Goal: Task Accomplishment & Management: Manage account settings

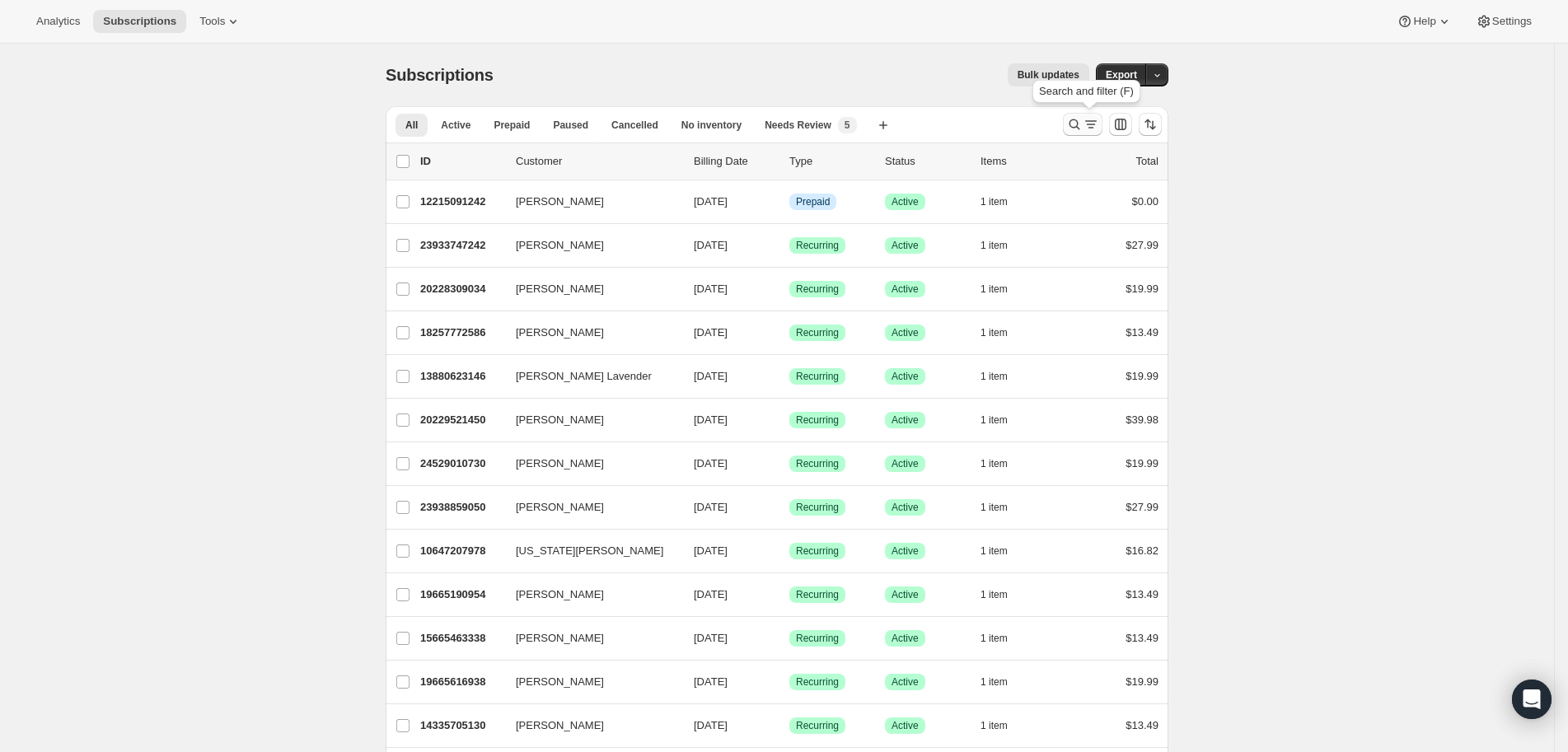
click at [1075, 128] on icon "Search and filter results" at bounding box center [1074, 124] width 16 height 16
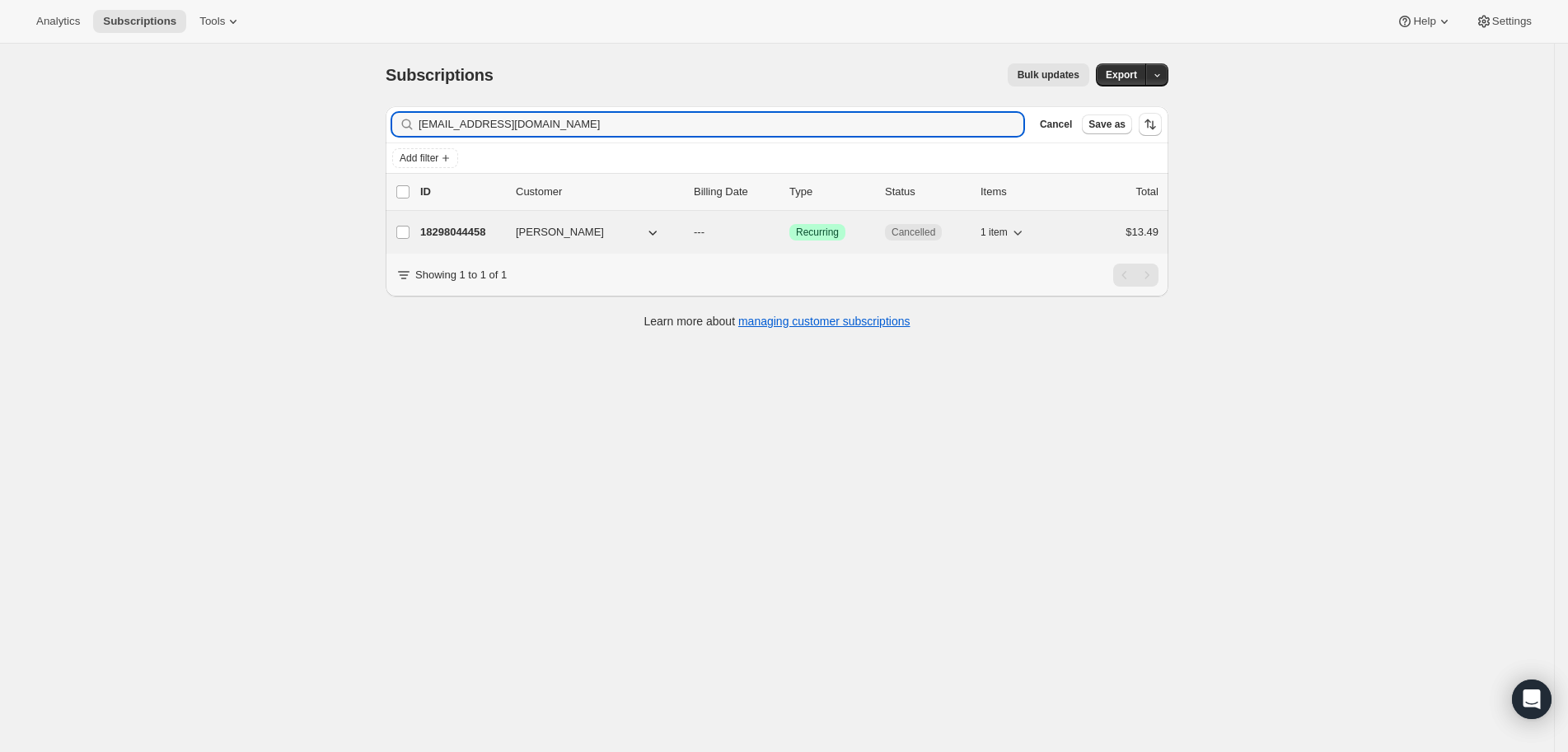
type input "[EMAIL_ADDRESS][DOMAIN_NAME]"
click at [481, 236] on p "18298044458" at bounding box center [462, 232] width 82 height 16
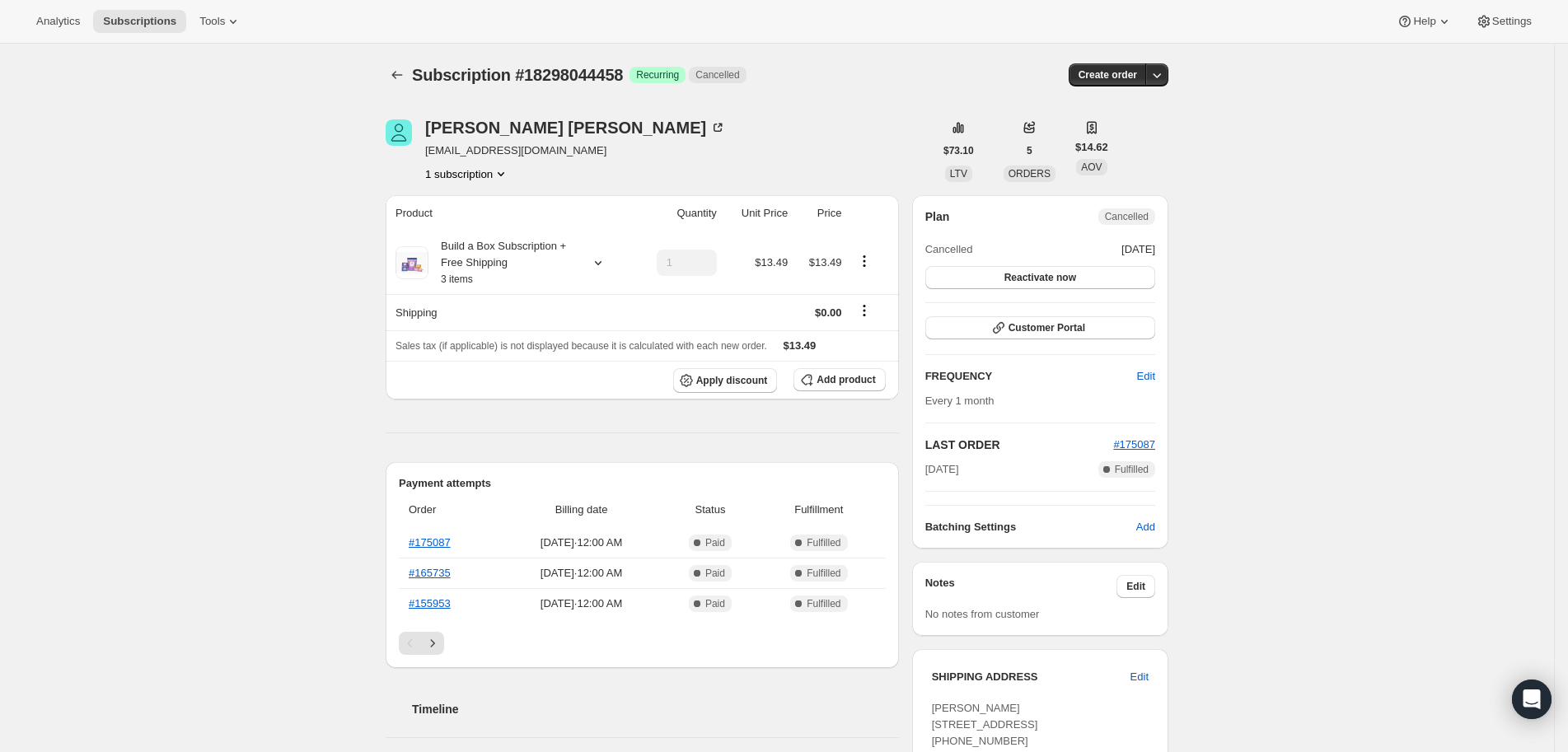
click at [404, 78] on icon "Subscriptions" at bounding box center [397, 75] width 16 height 16
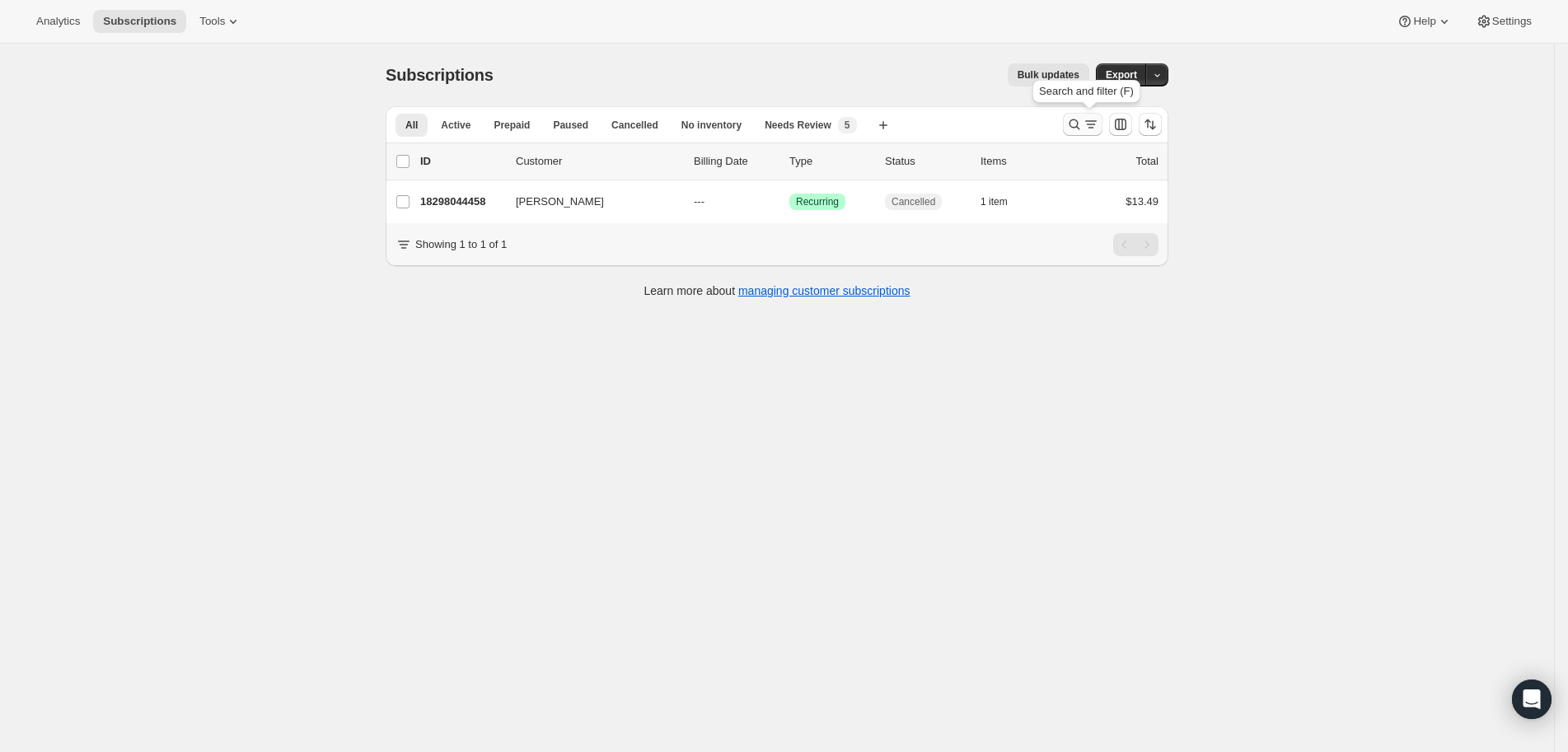
click at [1079, 119] on icon "Search and filter results" at bounding box center [1074, 124] width 16 height 16
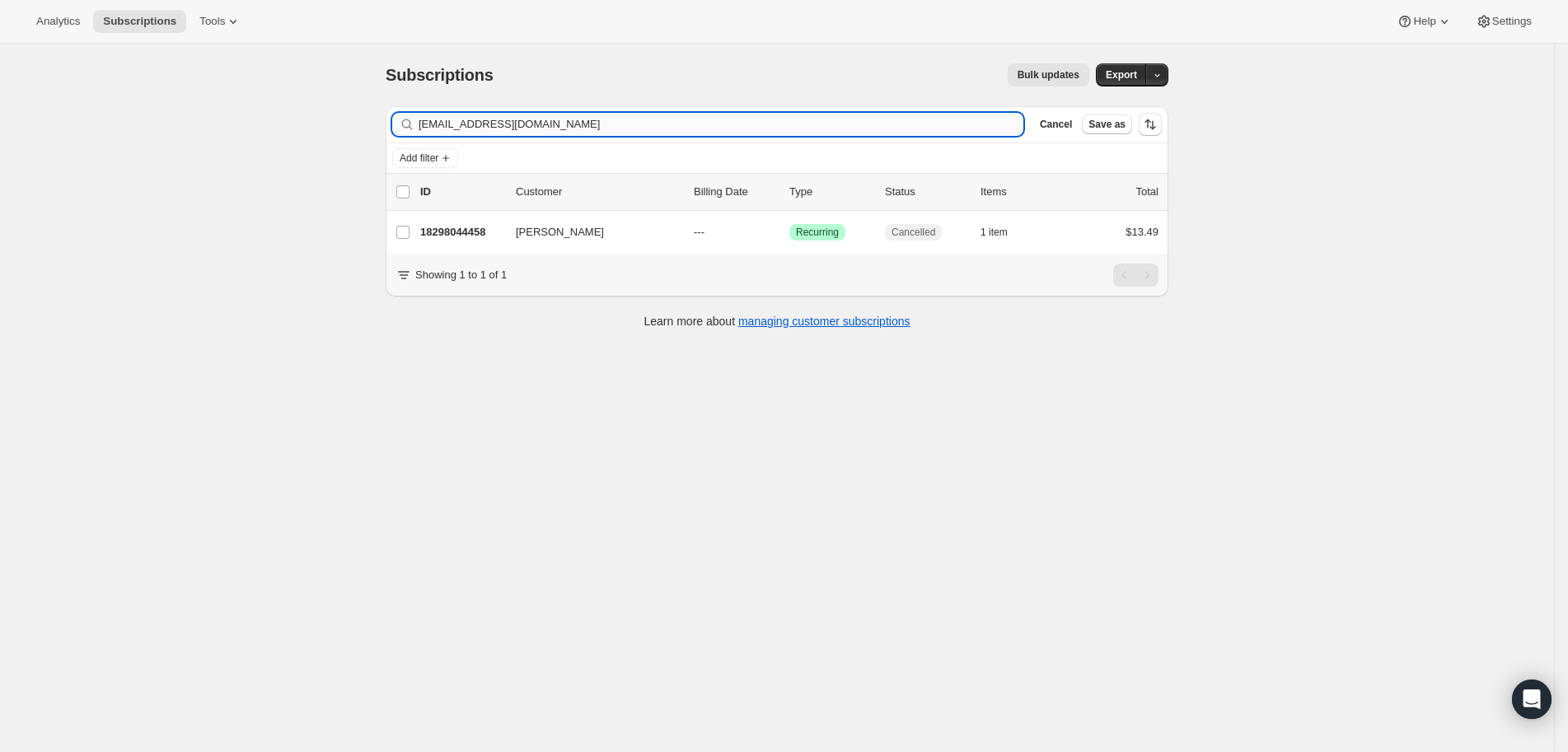
click at [652, 121] on input "[EMAIL_ADDRESS][DOMAIN_NAME]" at bounding box center [721, 125] width 605 height 23
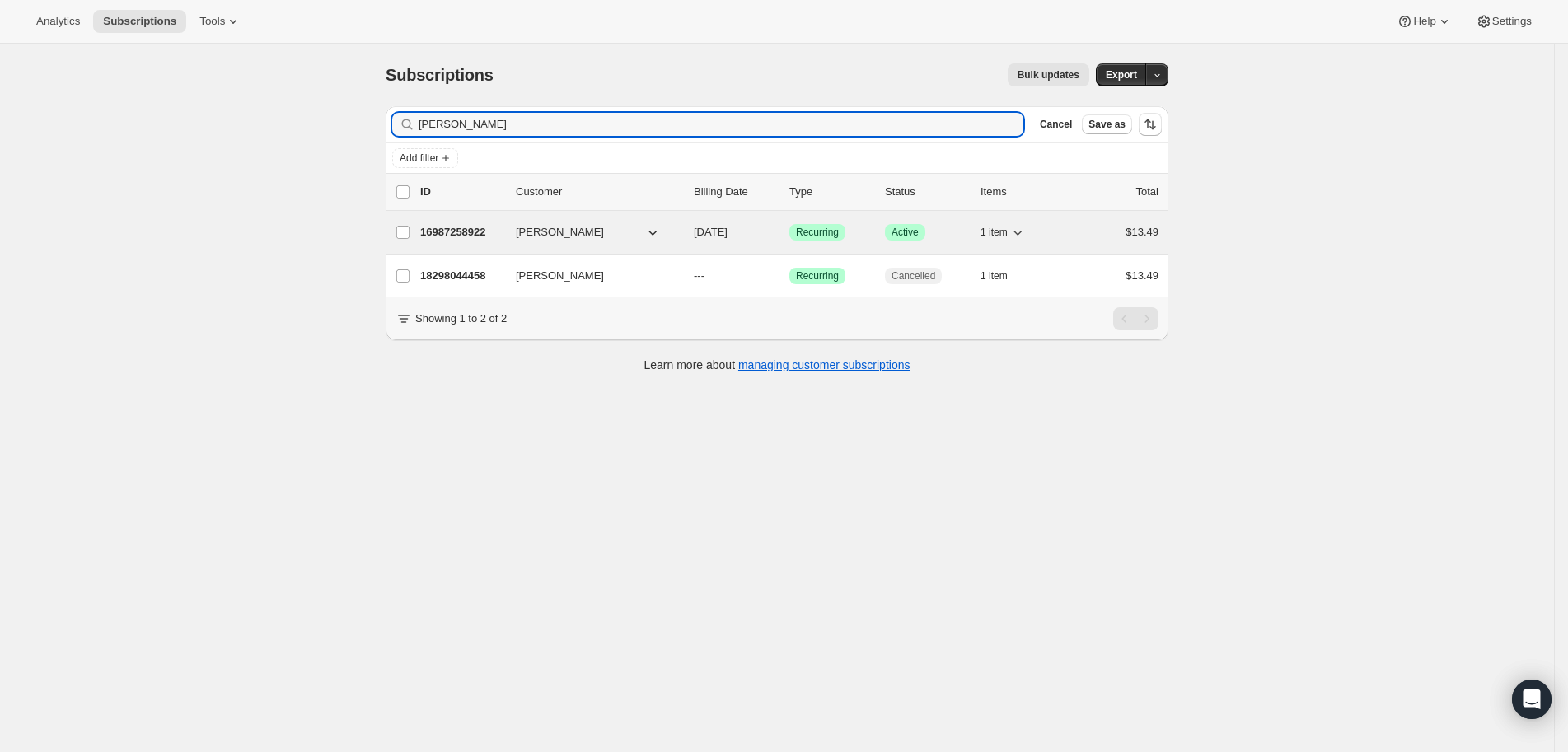
type input "[PERSON_NAME]"
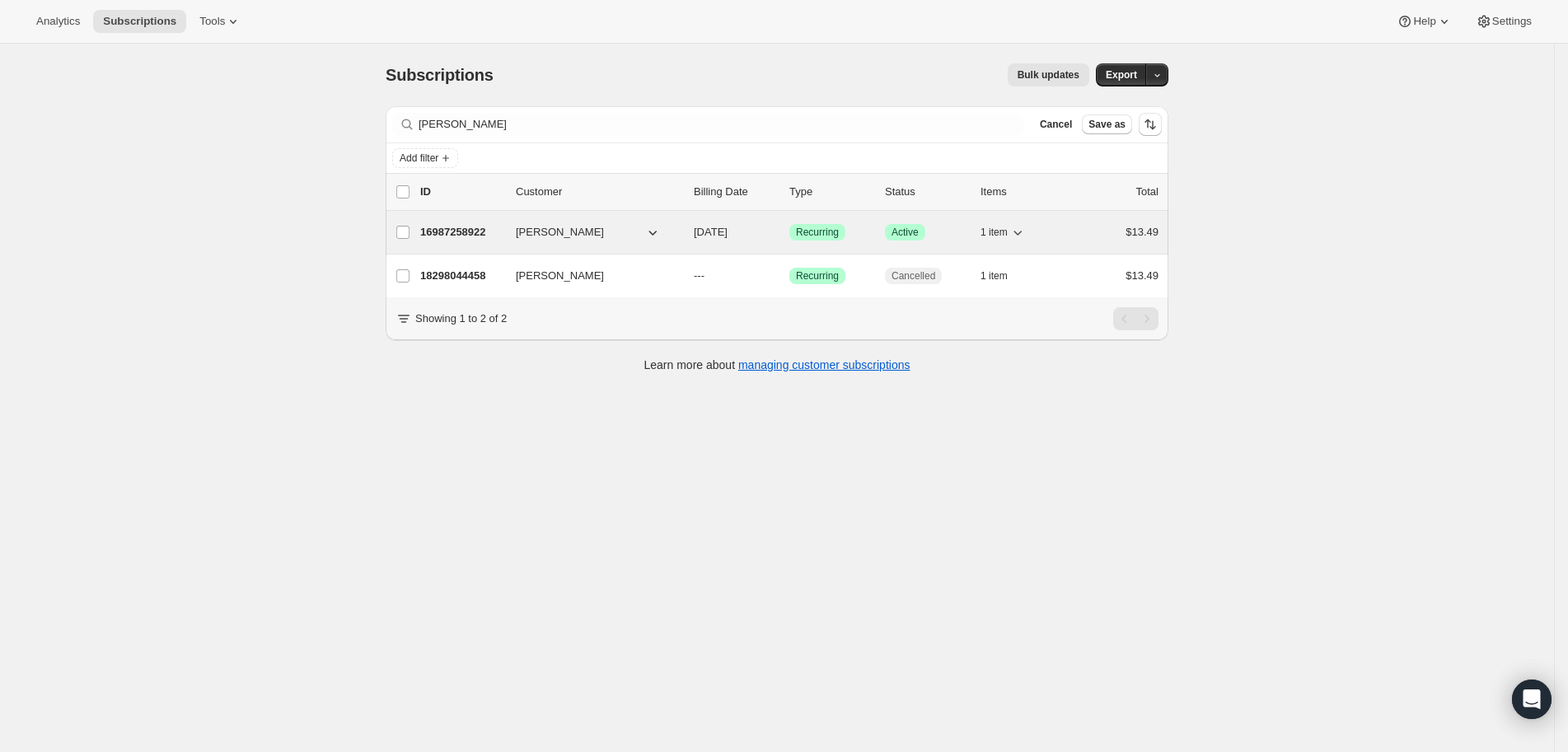
click at [474, 225] on p "16987258922" at bounding box center [462, 232] width 82 height 16
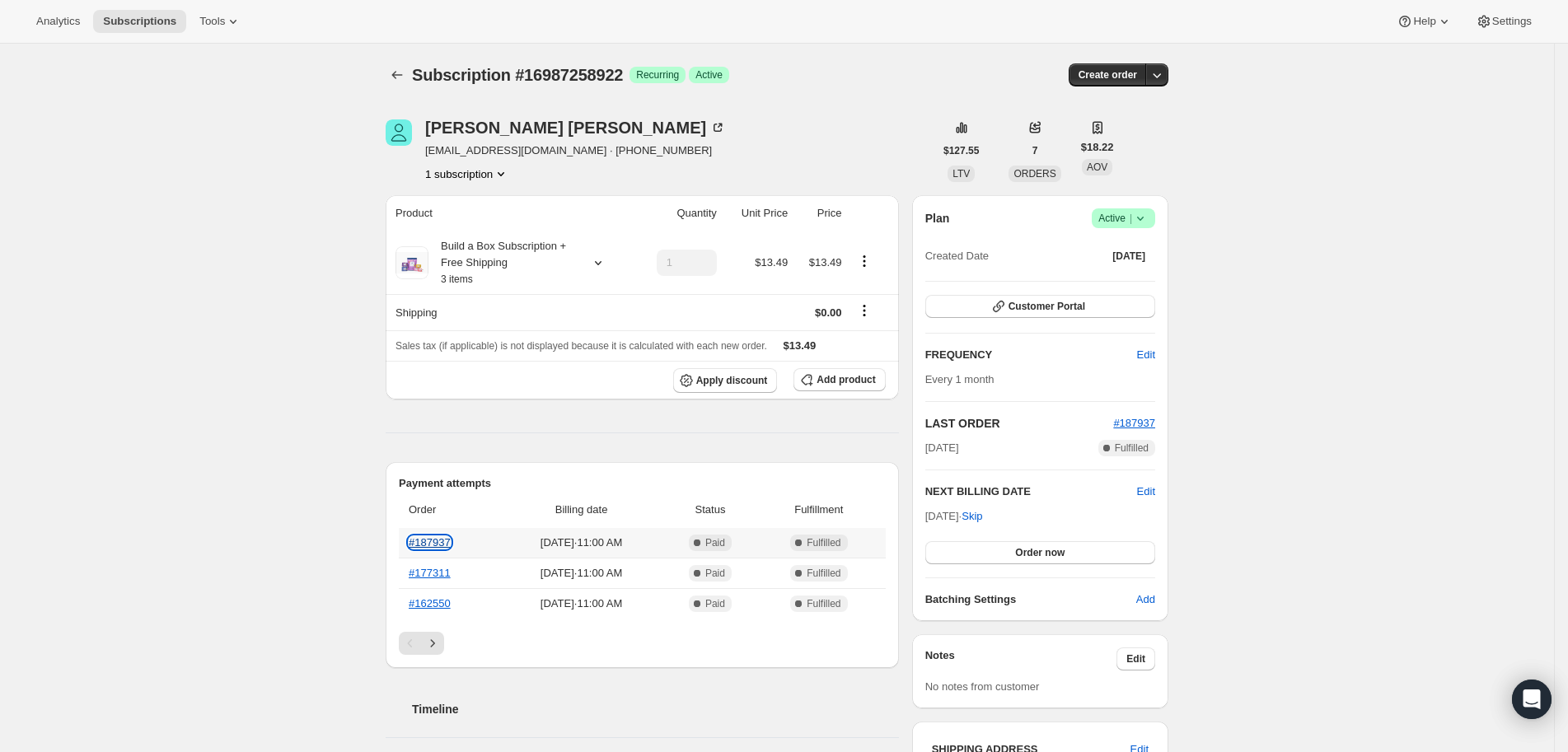
click at [450, 544] on link "#187937" at bounding box center [430, 542] width 42 height 12
click at [1403, 467] on div "Subscription #16987258922. This page is ready Subscription #16987258922 Success…" at bounding box center [777, 708] width 1555 height 1329
click at [891, 27] on div "Analytics Subscriptions Tools Help Settings" at bounding box center [784, 22] width 1568 height 44
click at [779, 39] on div "Analytics Subscriptions Tools Help Settings" at bounding box center [784, 22] width 1568 height 44
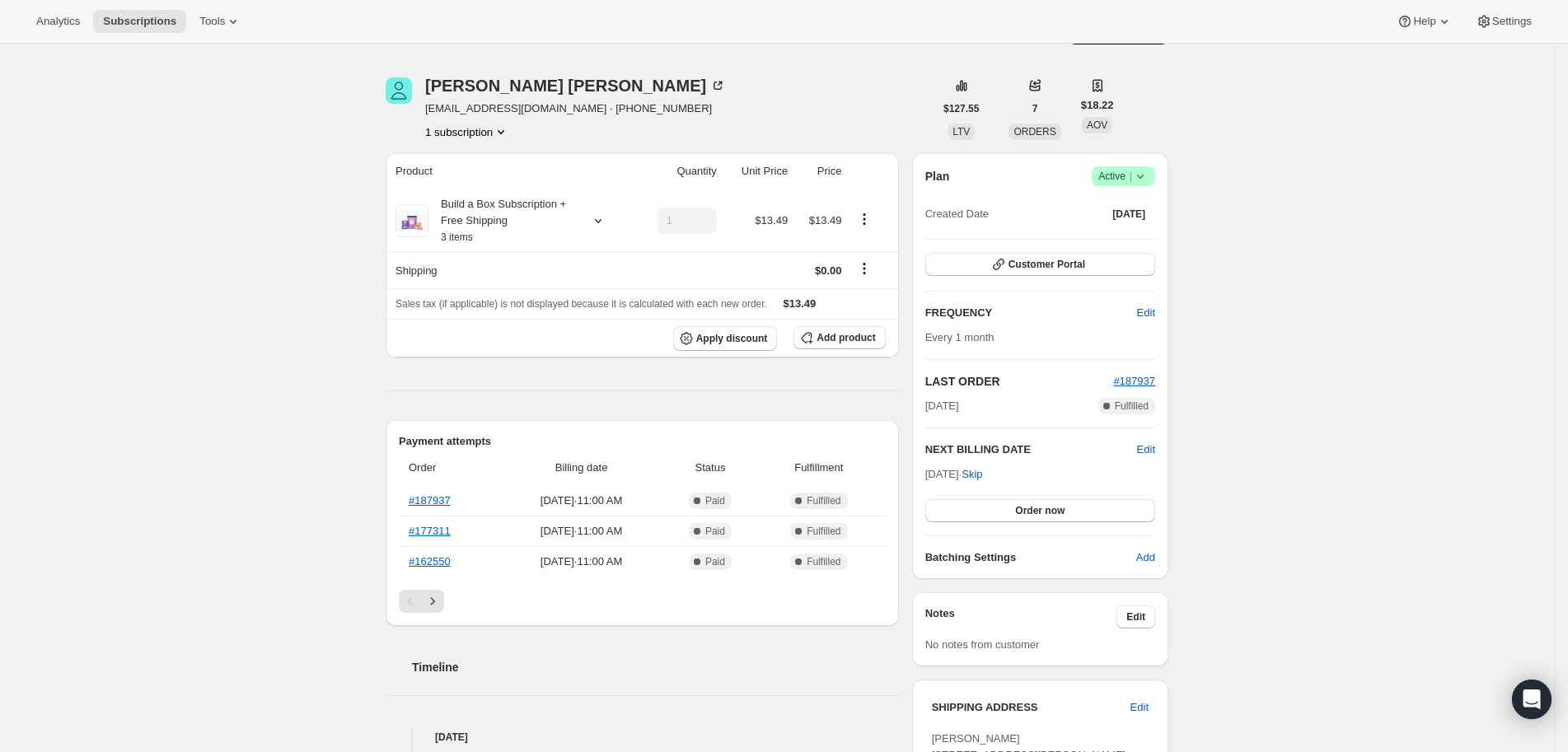
click at [1144, 172] on icon at bounding box center [1141, 175] width 16 height 16
click at [1150, 239] on span "Cancel subscription" at bounding box center [1124, 236] width 93 height 12
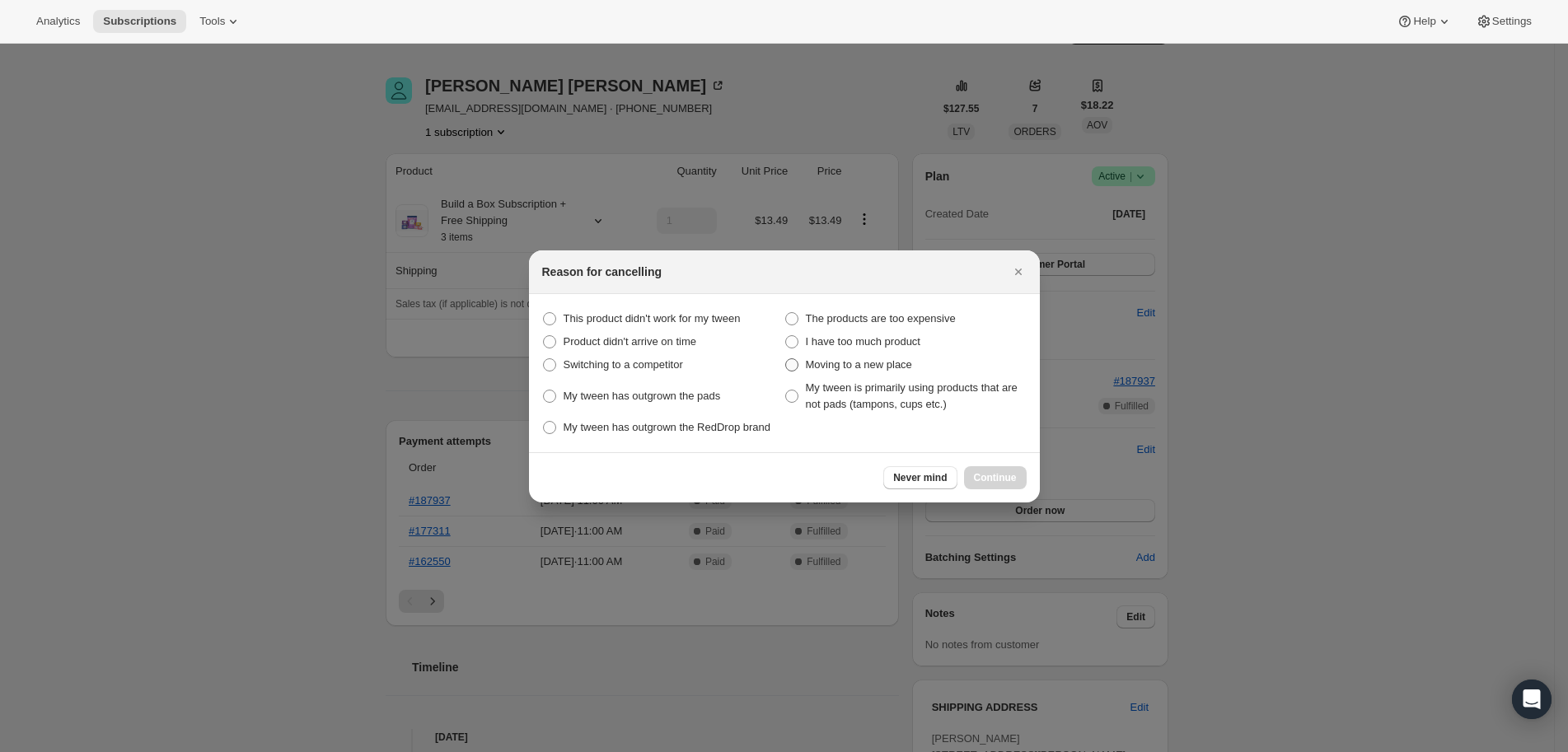
click at [796, 359] on span ":rfk:" at bounding box center [792, 365] width 13 height 13
click at [786, 359] on place "Moving to a new place" at bounding box center [785, 358] width 1 height 1
radio place "true"
click at [798, 336] on span ":rfk:" at bounding box center [792, 341] width 14 height 14
click at [786, 336] on product "I have too much product" at bounding box center [785, 335] width 1 height 1
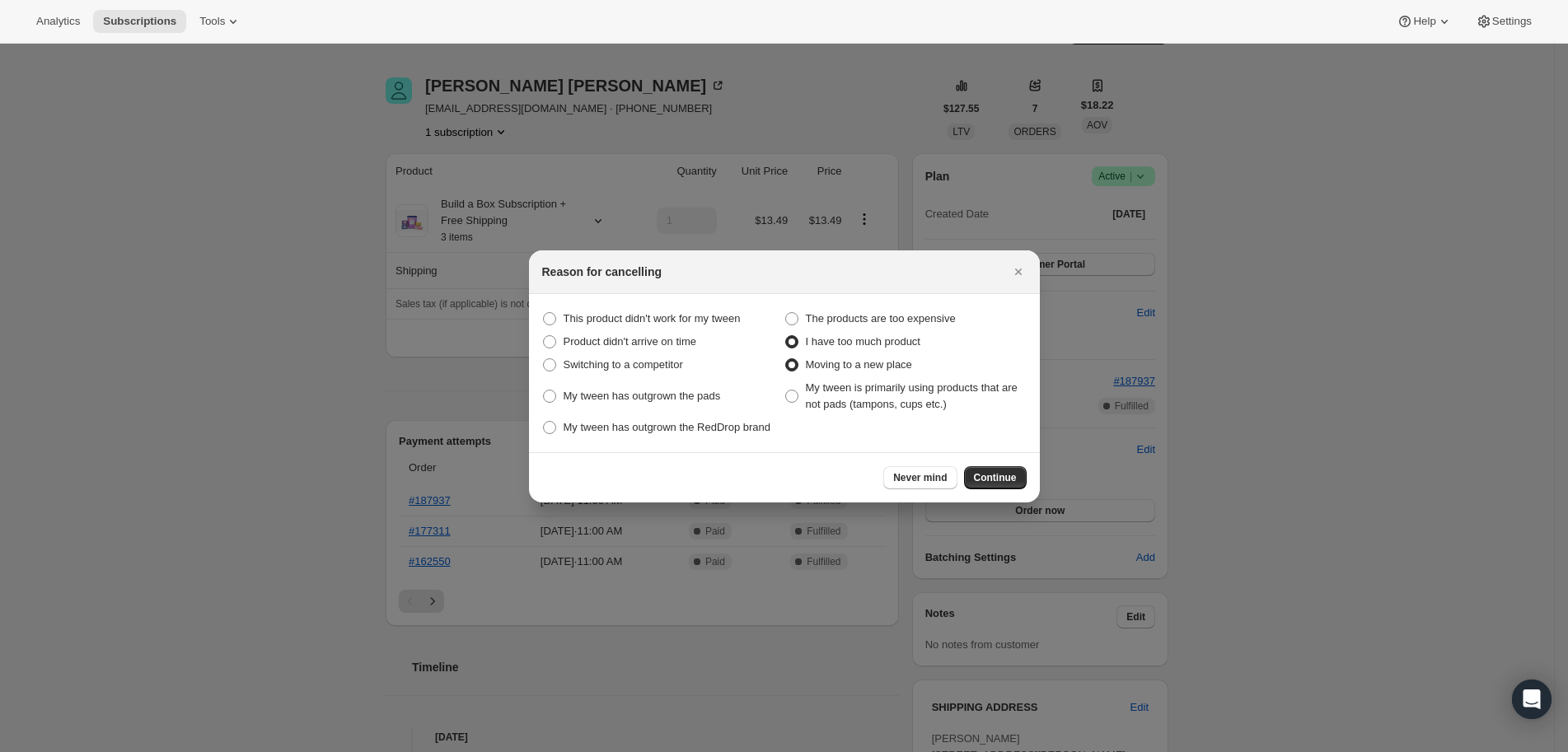
radio product "true"
radio place "false"
click at [991, 477] on button "Continue" at bounding box center [995, 478] width 62 height 23
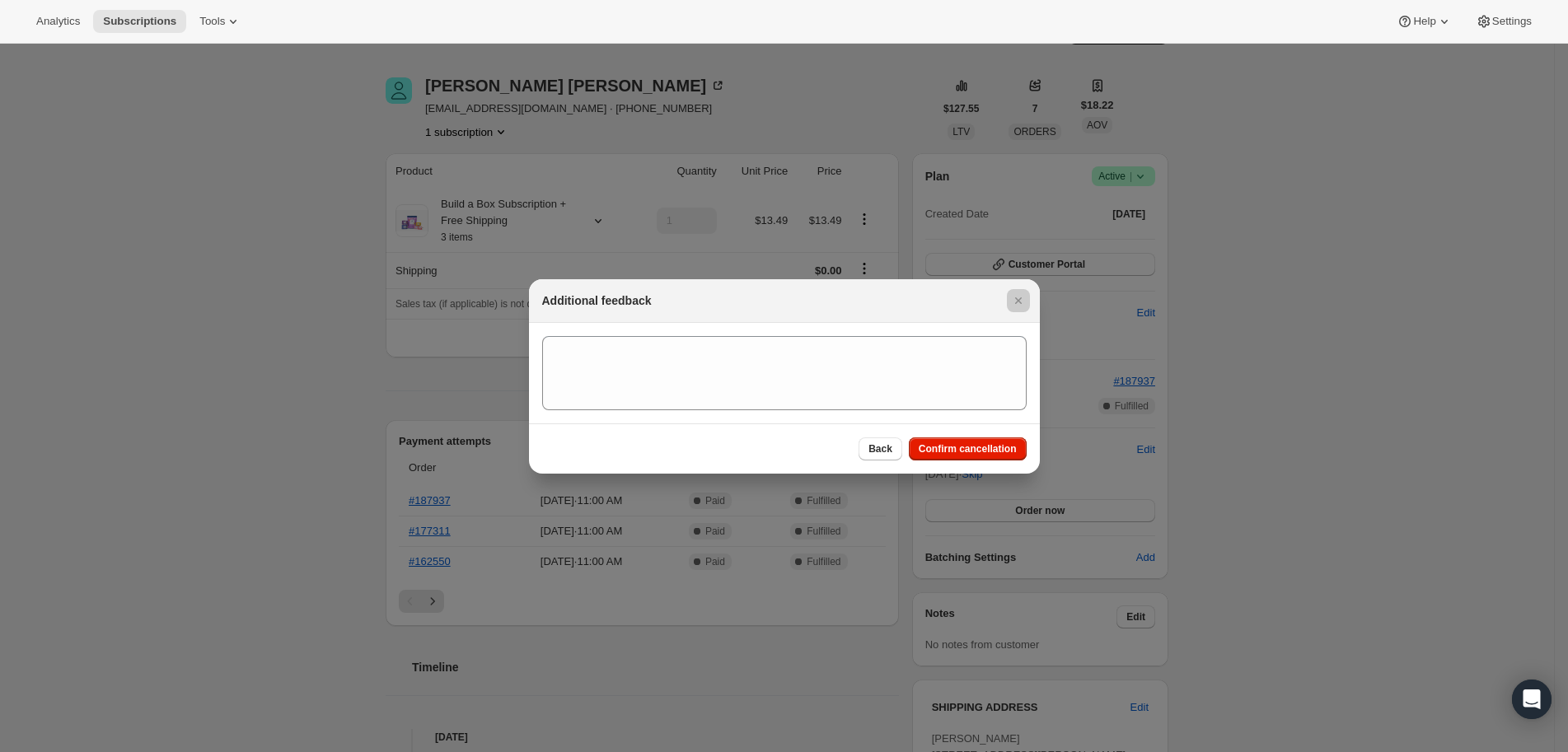
click at [993, 476] on div at bounding box center [784, 376] width 1568 height 752
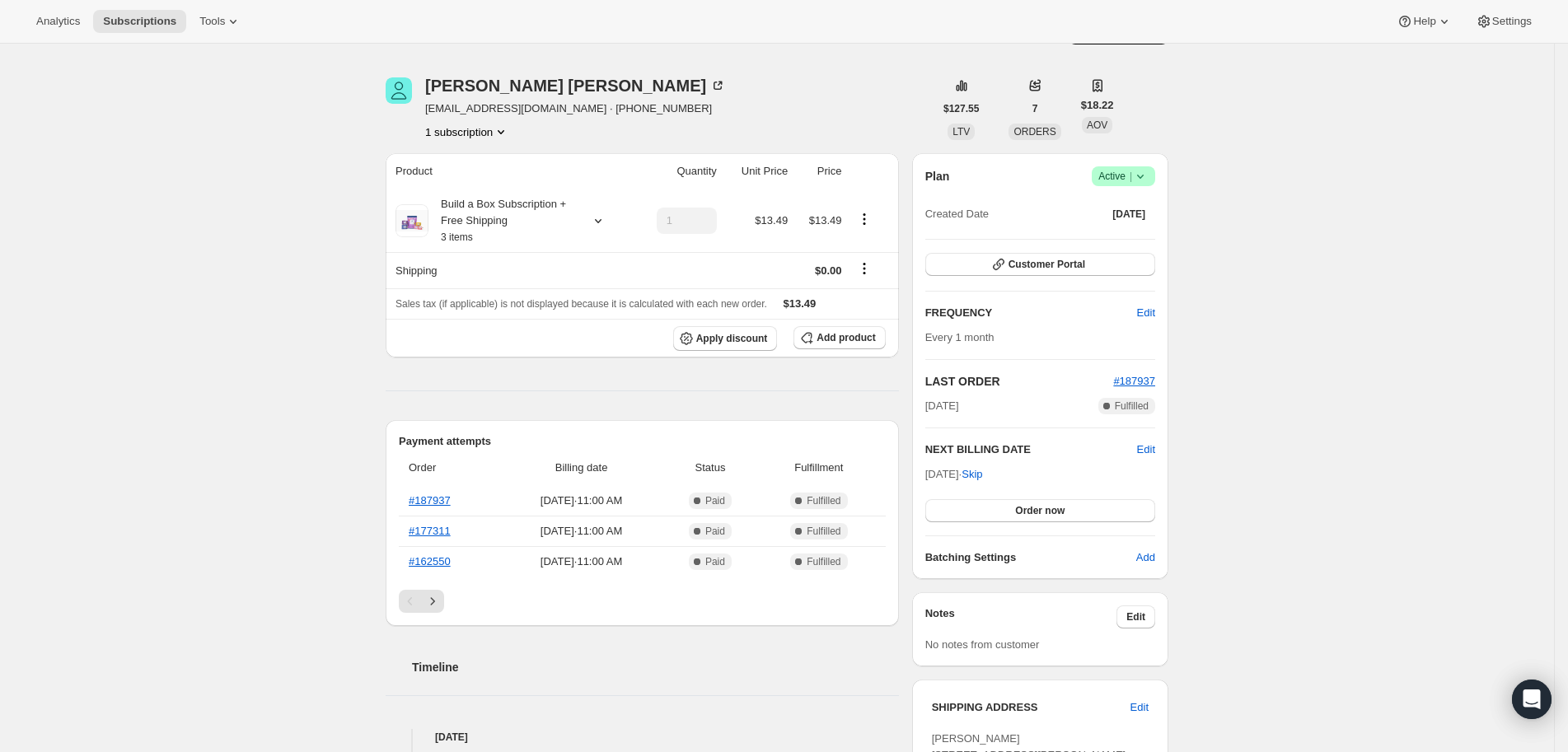
click at [993, 444] on h2 "NEXT BILLING DATE" at bounding box center [1031, 449] width 212 height 16
click at [1144, 178] on icon at bounding box center [1141, 175] width 16 height 16
click at [1127, 225] on button "Cancel subscription" at bounding box center [1124, 237] width 103 height 27
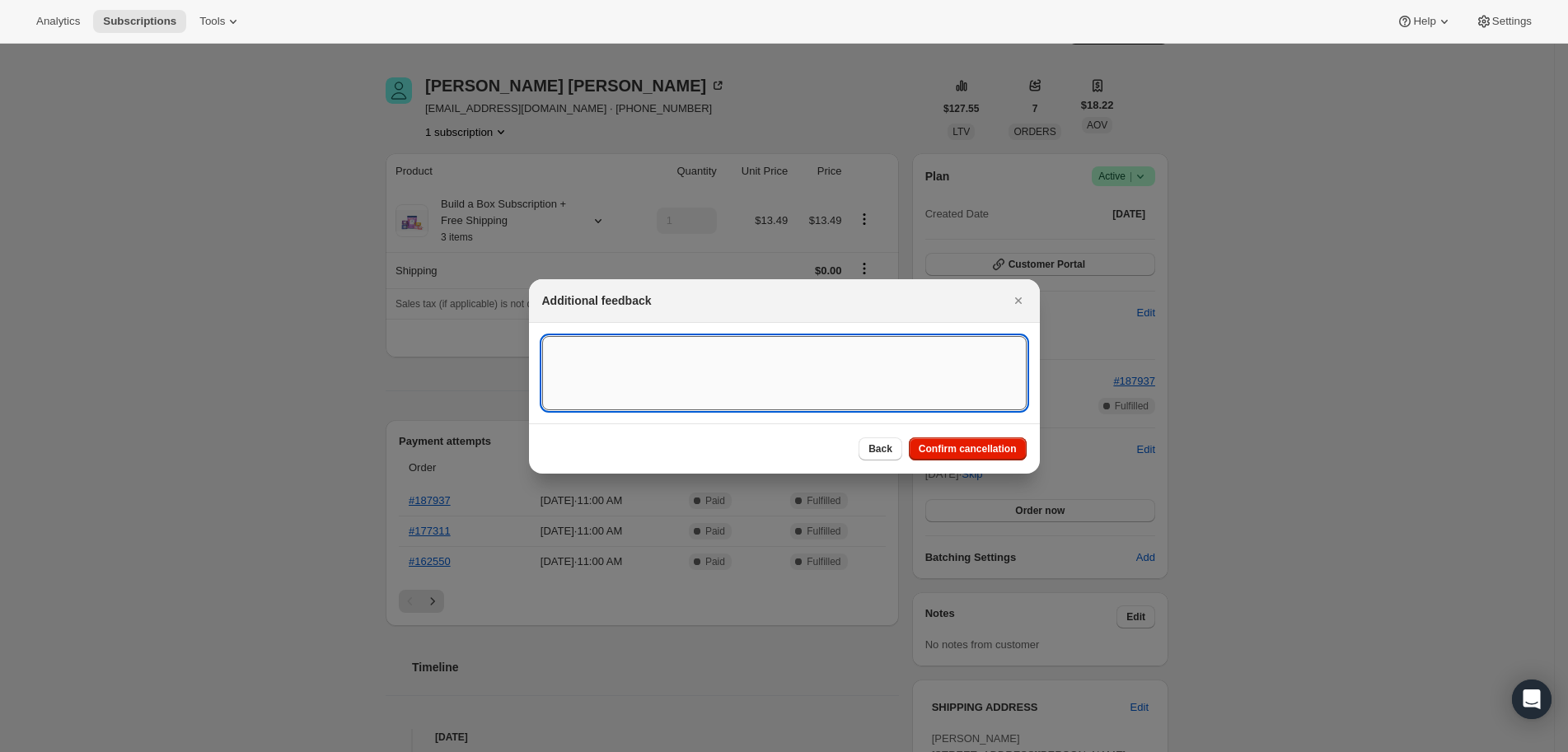
click at [796, 365] on textarea ":rfk:" at bounding box center [785, 373] width 485 height 74
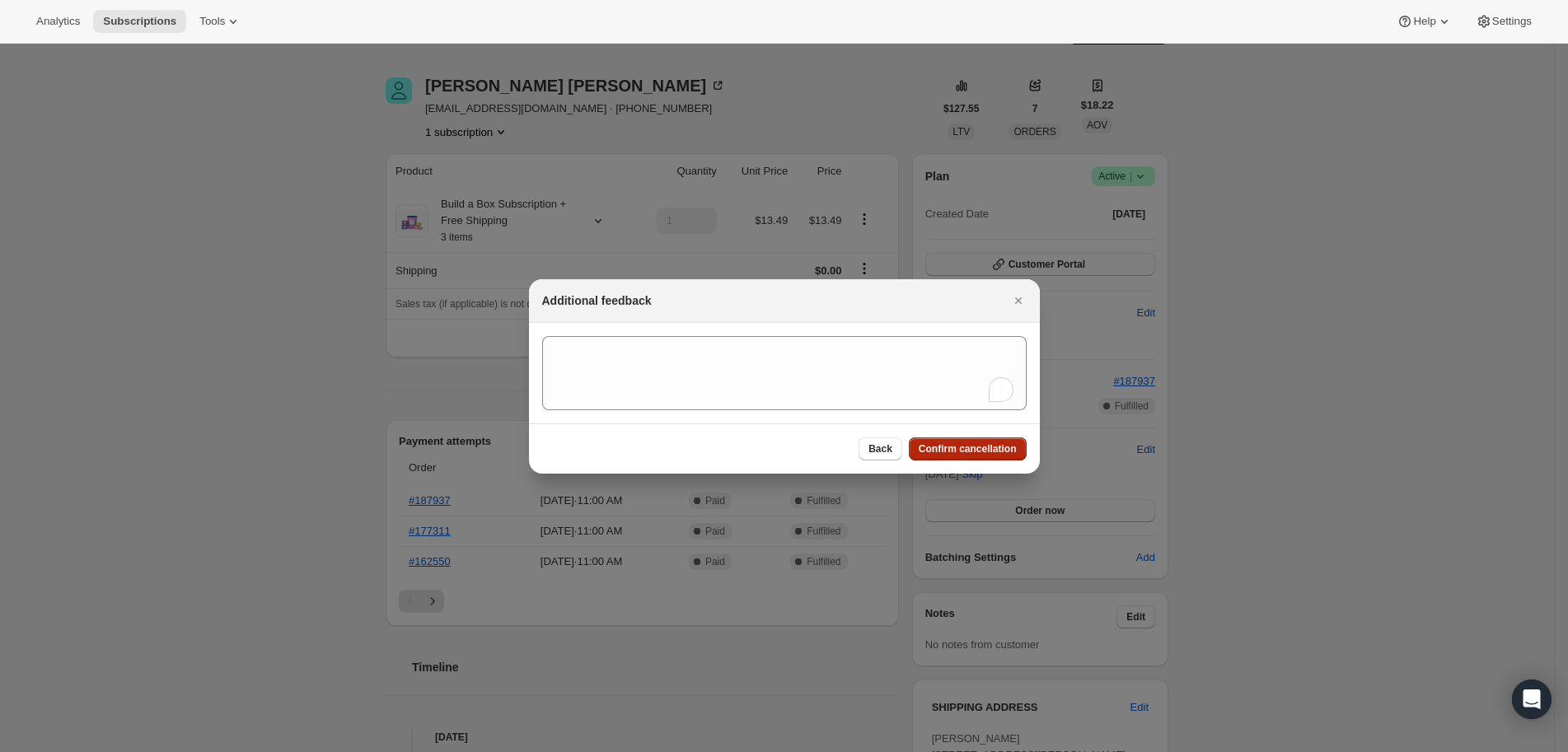
click at [999, 438] on button "Confirm cancellation" at bounding box center [967, 449] width 118 height 23
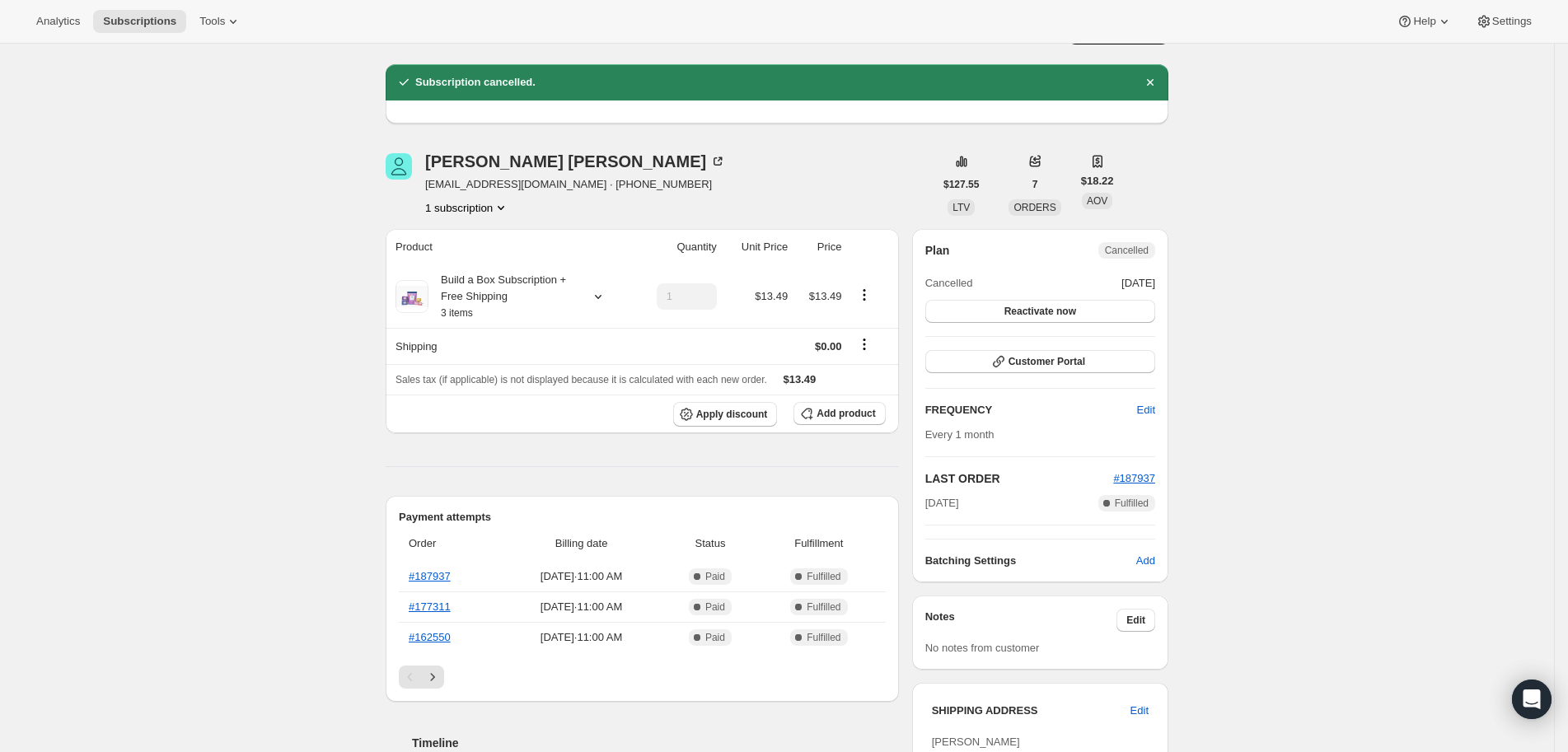
click at [1297, 225] on div "Subscription #16987258922. This page is ready Subscription #16987258922 Success…" at bounding box center [777, 682] width 1555 height 1361
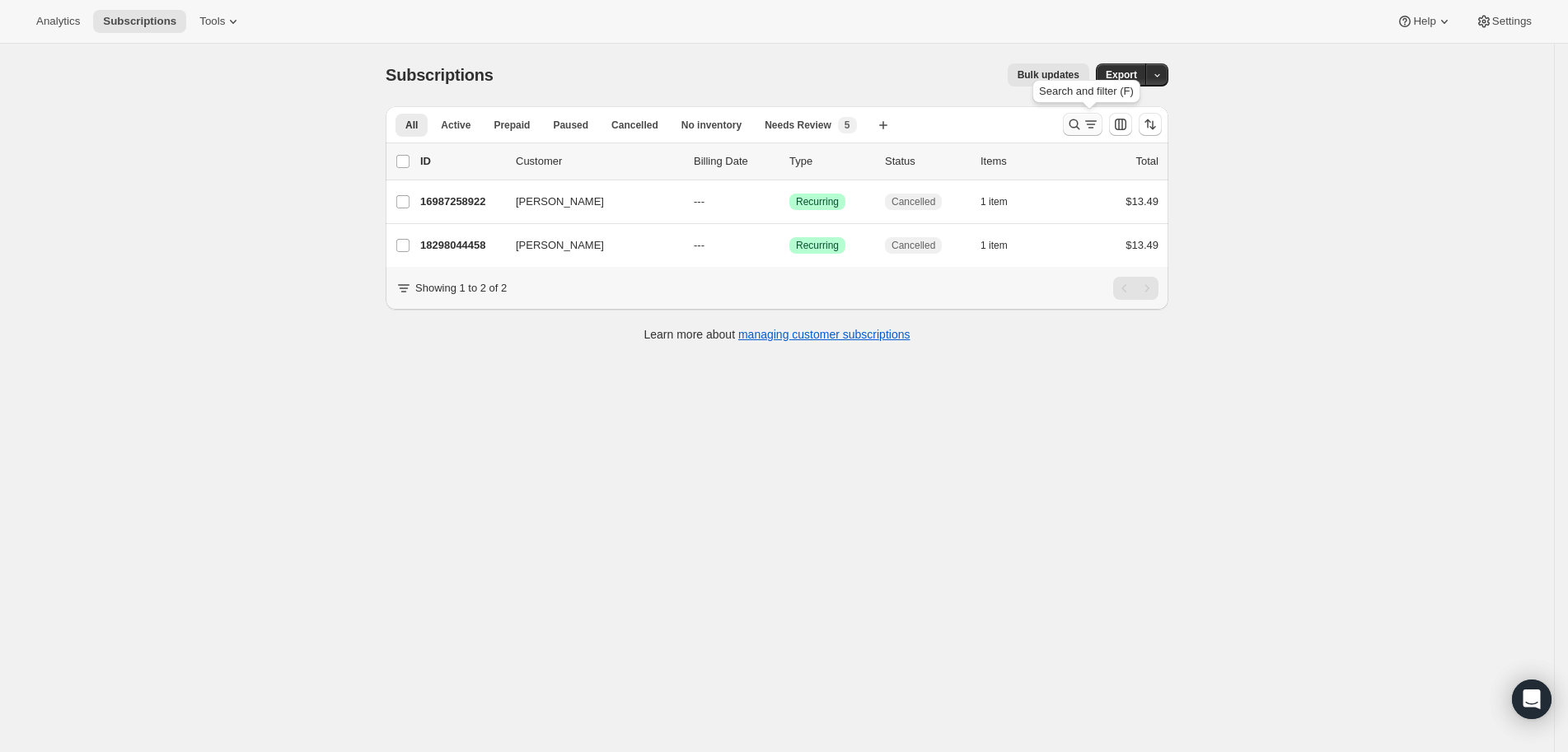
click at [1083, 121] on icon "Search and filter results" at bounding box center [1074, 124] width 16 height 16
